Goal: Check status: Check status

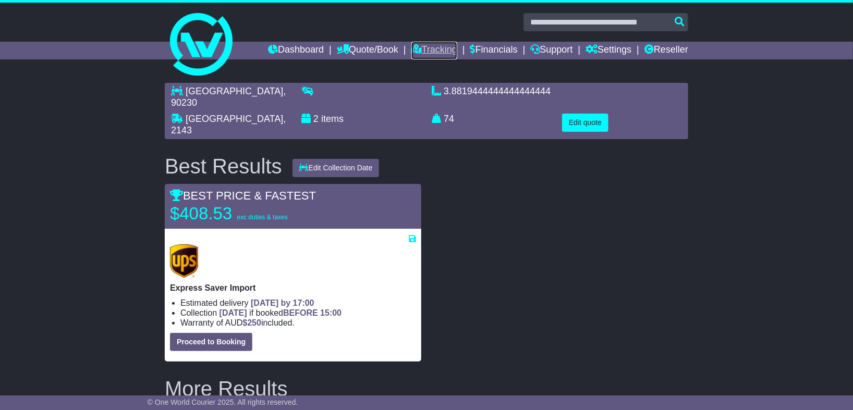
click at [428, 51] on link "Tracking" at bounding box center [434, 51] width 46 height 18
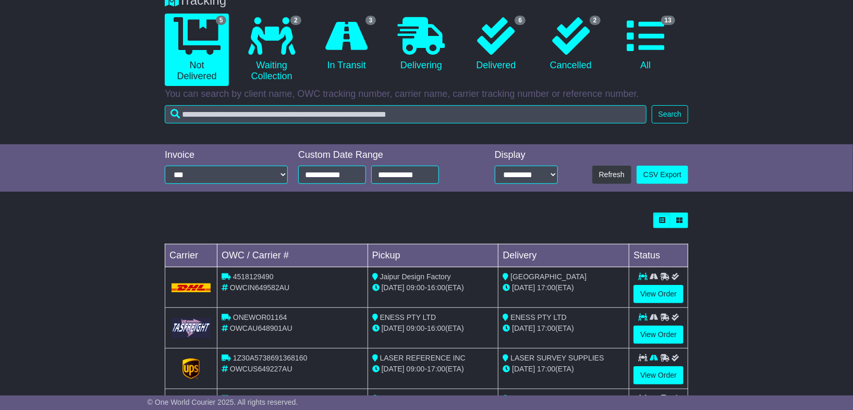
scroll to position [180, 0]
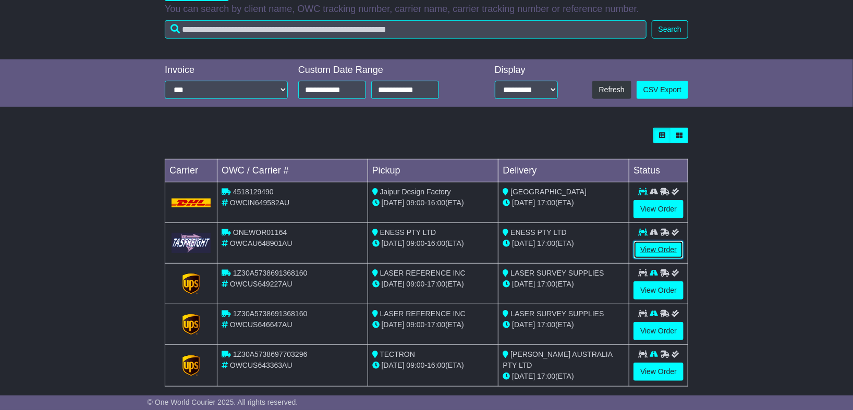
click at [666, 251] on link "View Order" at bounding box center [658, 250] width 50 height 18
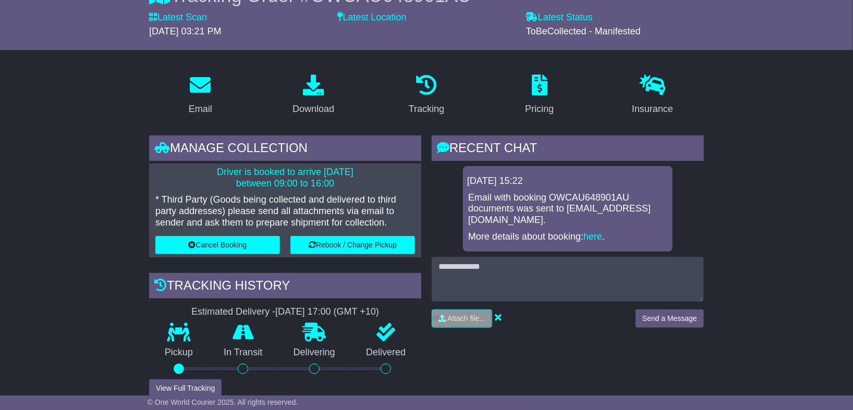
scroll to position [116, 0]
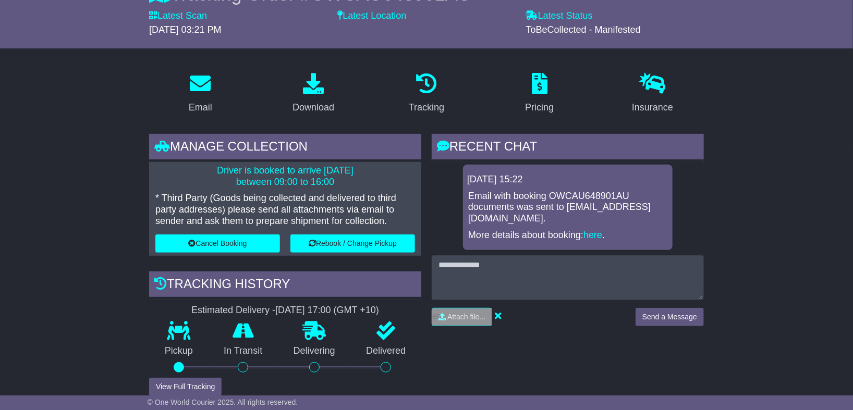
drag, startPoint x: 208, startPoint y: 168, endPoint x: 336, endPoint y: 183, distance: 128.5
click at [336, 183] on p "Driver is booked to arrive [DATE] between 09:00 to 16:00" at bounding box center [285, 176] width 260 height 22
copy p "Driver is booked to arrive [DATE] between 09:00 to 16:00"
